Goal: Find specific page/section: Find specific page/section

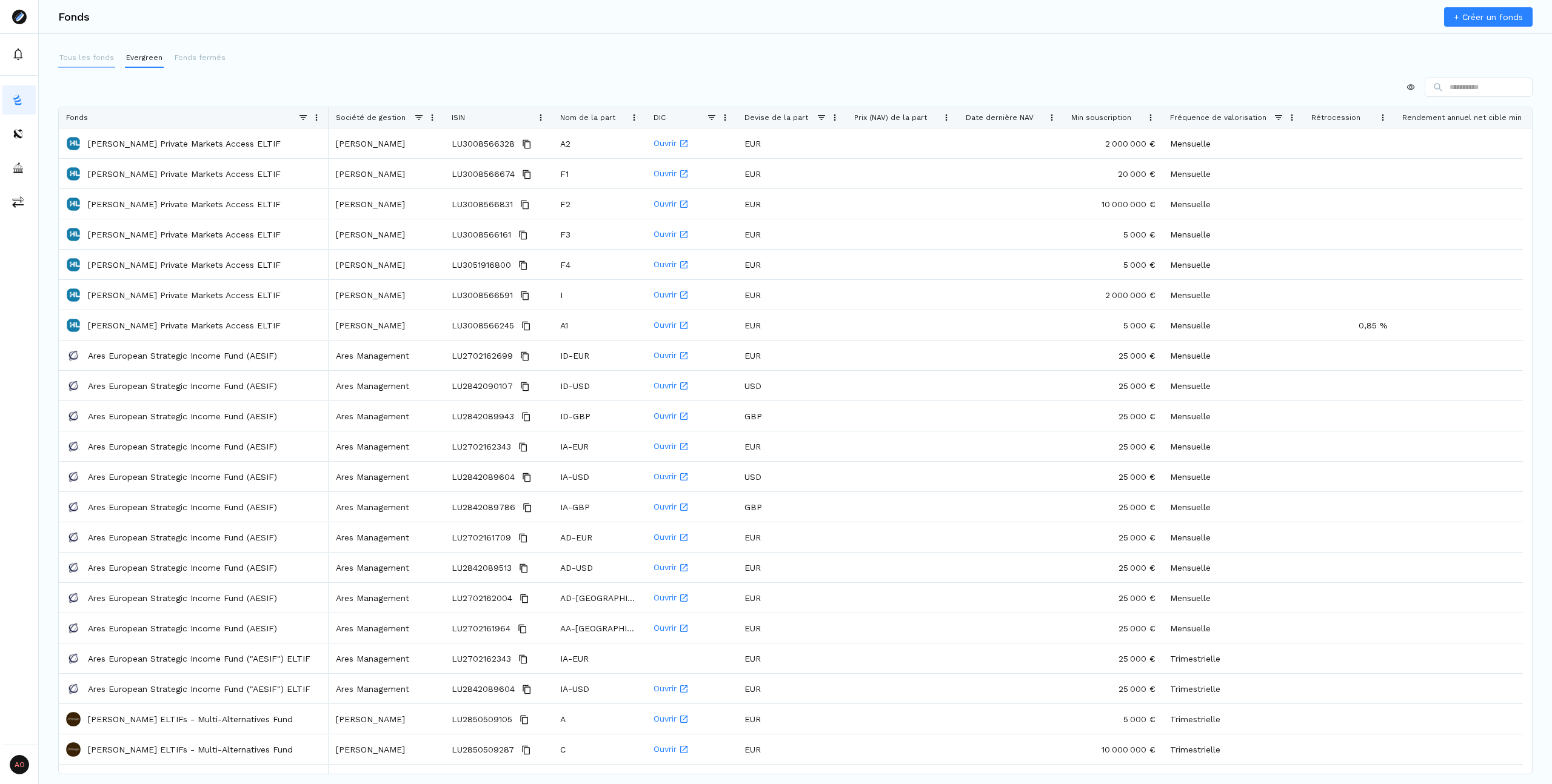
click at [72, 61] on p "Tous les fonds" at bounding box center [86, 57] width 55 height 11
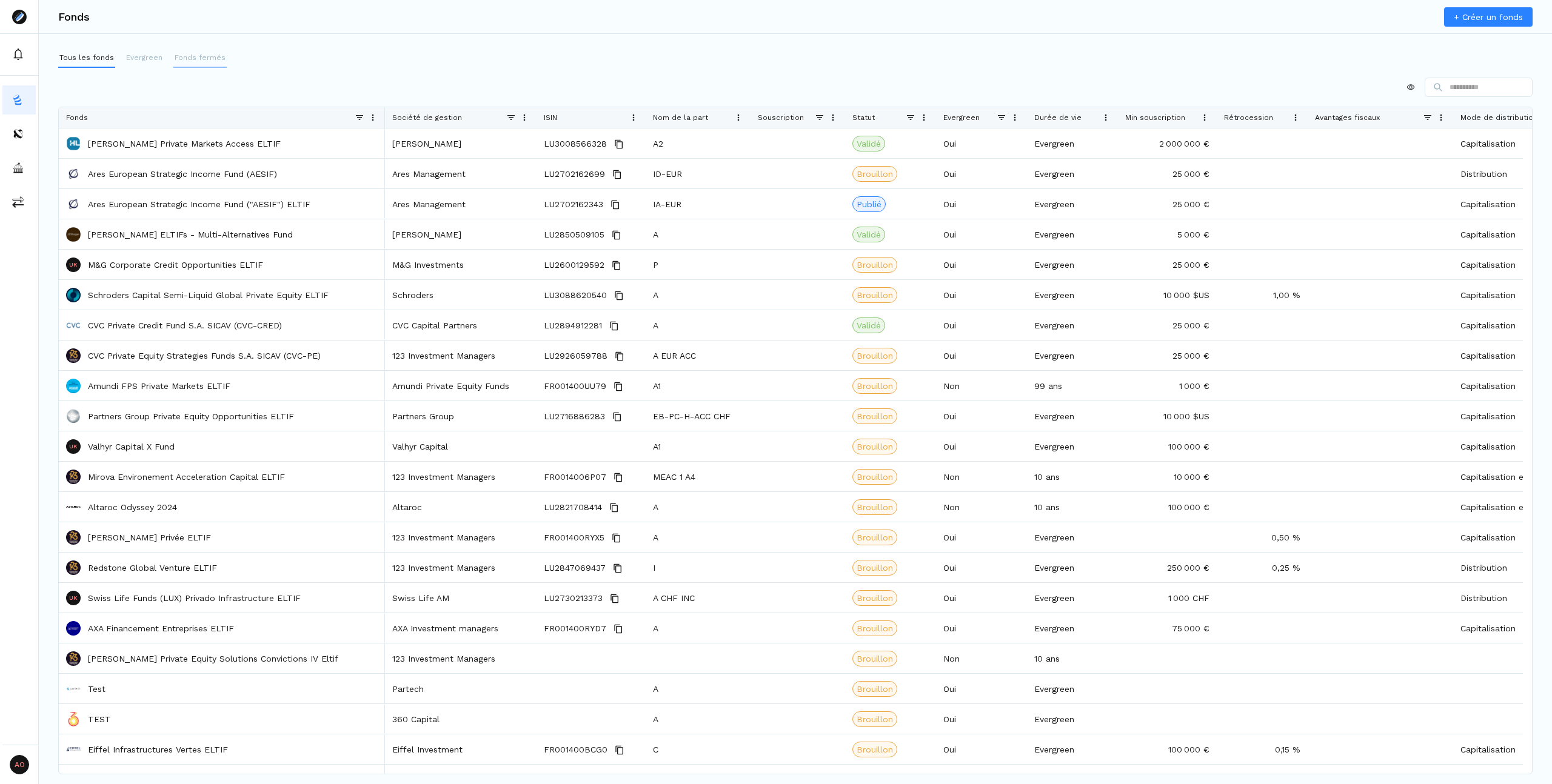
click at [185, 56] on p "Fonds fermés" at bounding box center [200, 57] width 51 height 11
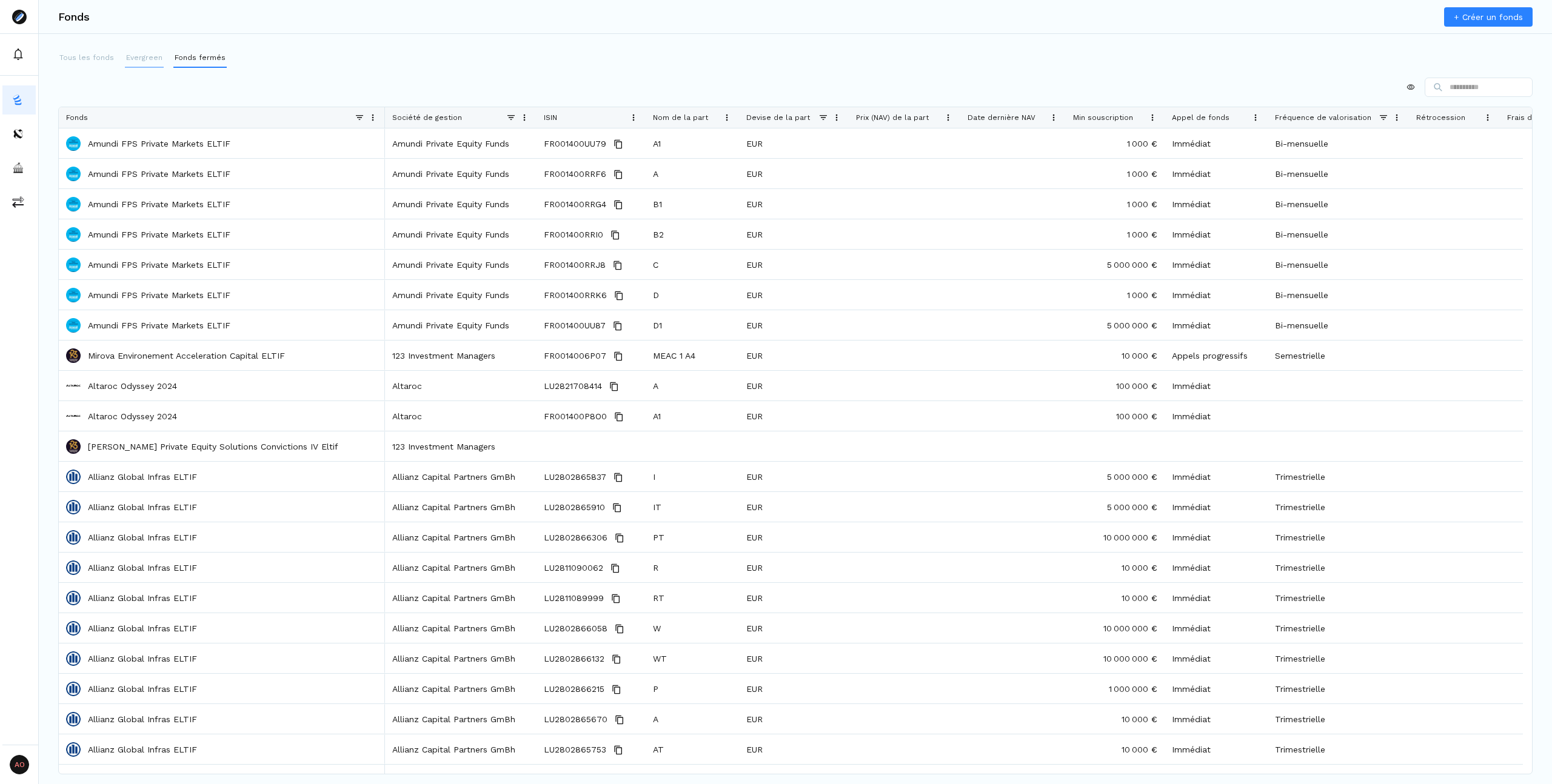
click at [154, 56] on p "Evergreen" at bounding box center [144, 57] width 36 height 11
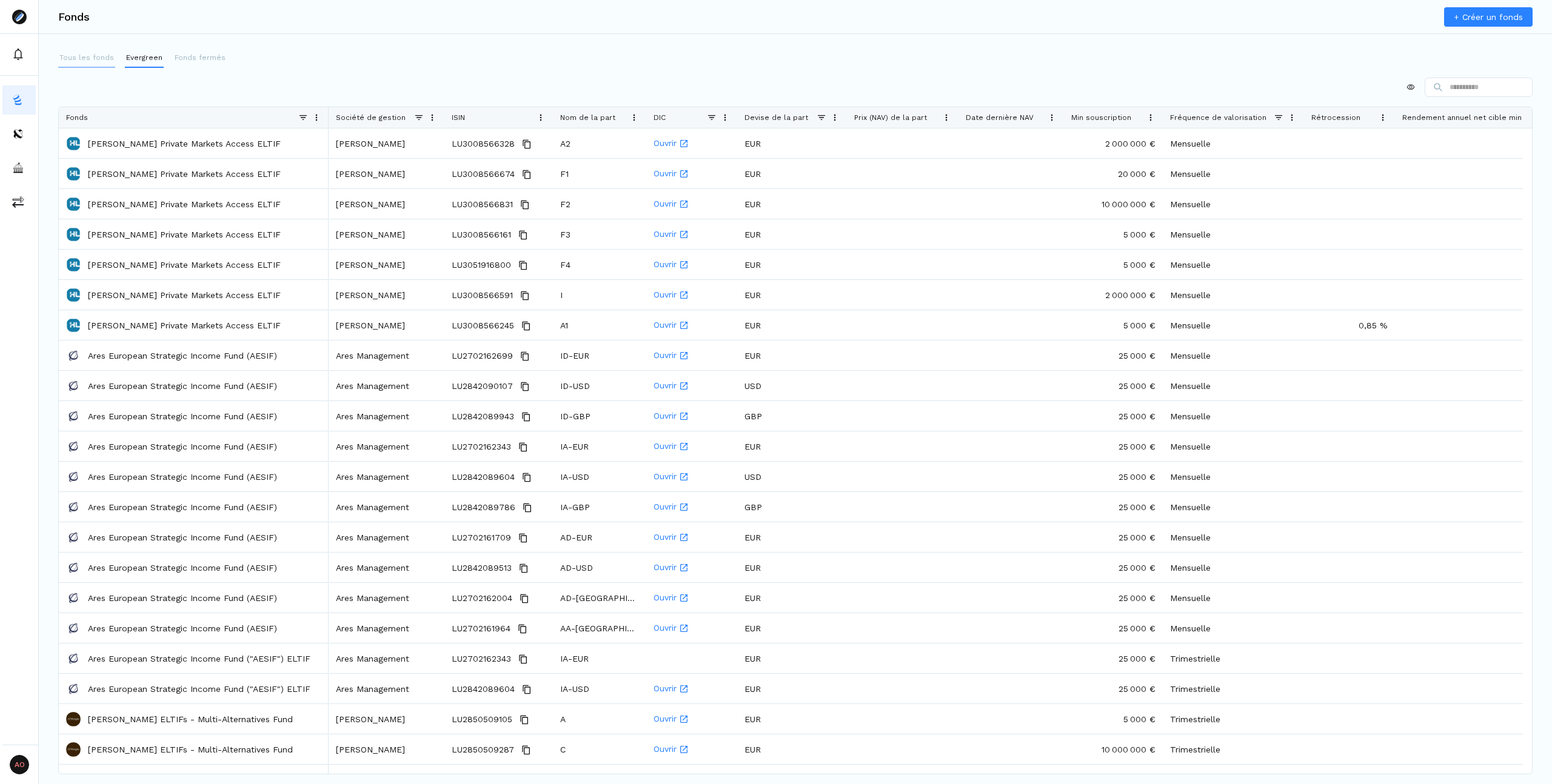
click at [93, 59] on p "Tous les fonds" at bounding box center [86, 57] width 55 height 11
